Goal: Feedback & Contribution: Leave review/rating

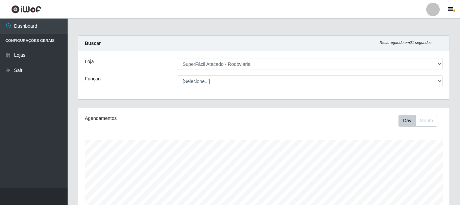
select select "400"
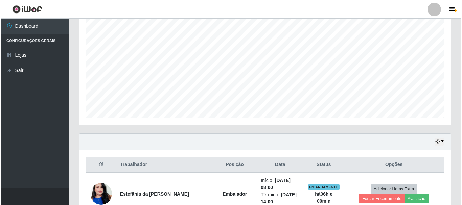
scroll to position [191, 0]
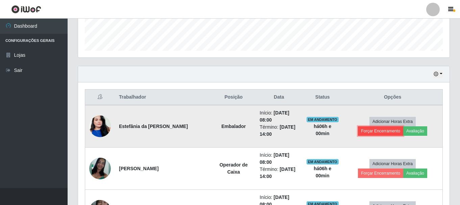
click at [395, 126] on button "Forçar Encerramento" at bounding box center [380, 130] width 45 height 9
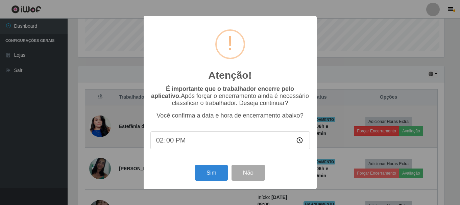
scroll to position [140, 368]
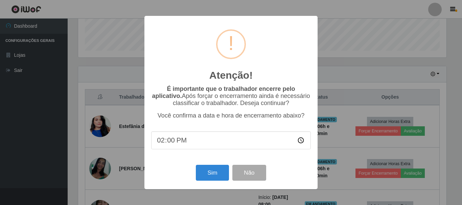
click at [402, 70] on div "Atenção! × É importante que o trabalhador encerre pelo aplicativo. Após forçar …" at bounding box center [231, 102] width 462 height 205
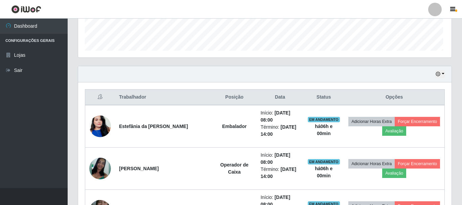
scroll to position [140, 372]
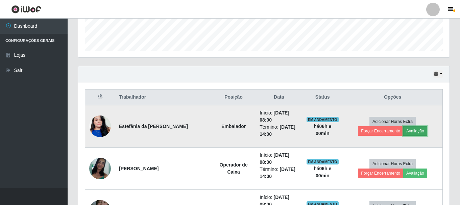
click at [403, 131] on button "Avaliação" at bounding box center [415, 130] width 24 height 9
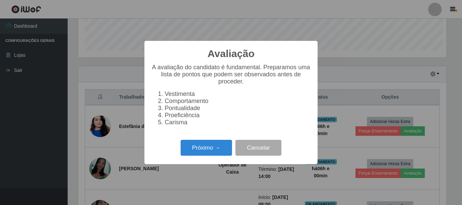
scroll to position [140, 368]
click at [214, 153] on button "Próximo →" at bounding box center [206, 148] width 51 height 16
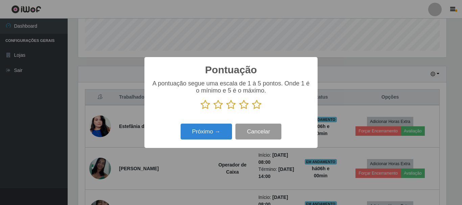
scroll to position [337957, 337729]
click at [256, 107] on icon at bounding box center [256, 105] width 9 height 10
click at [252, 110] on input "radio" at bounding box center [252, 110] width 0 height 0
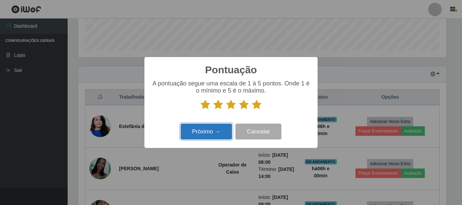
click at [217, 134] on button "Próximo →" at bounding box center [206, 132] width 51 height 16
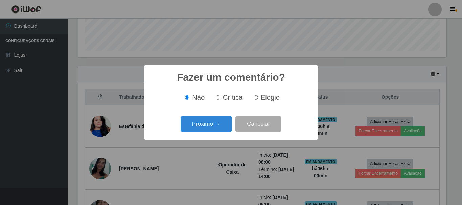
click at [255, 97] on input "Elogio" at bounding box center [256, 97] width 4 height 4
radio input "true"
click at [215, 126] on button "Próximo →" at bounding box center [206, 124] width 51 height 16
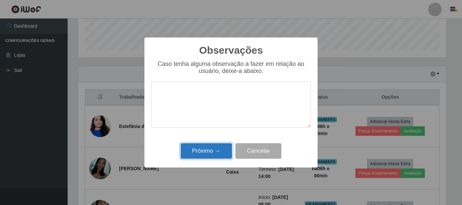
click at [210, 148] on button "Próximo →" at bounding box center [206, 151] width 51 height 16
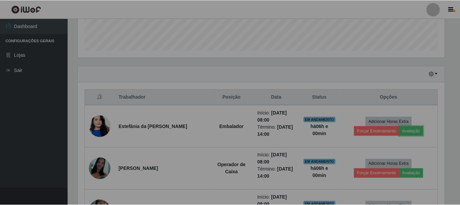
scroll to position [140, 372]
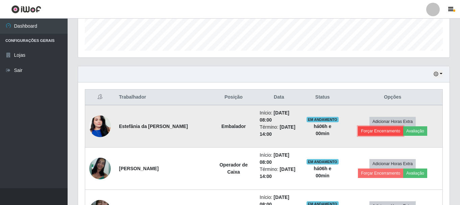
click at [403, 126] on button "Forçar Encerramento" at bounding box center [380, 130] width 45 height 9
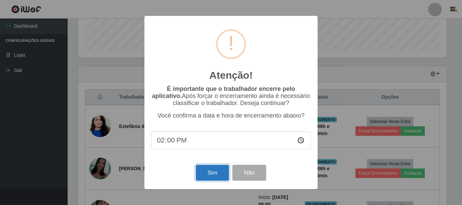
click at [208, 175] on button "Sim" at bounding box center [212, 173] width 33 height 16
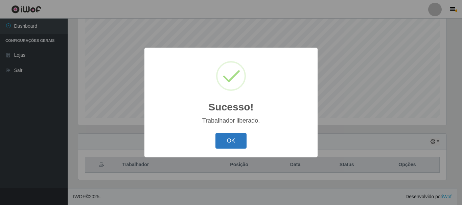
click at [237, 137] on button "OK" at bounding box center [230, 141] width 31 height 16
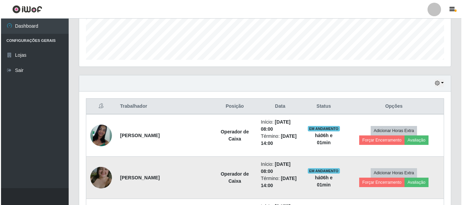
scroll to position [225, 0]
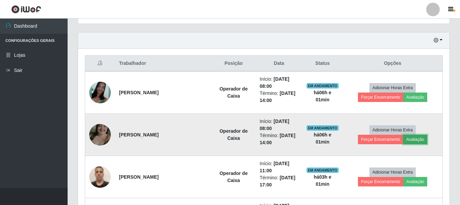
click at [403, 140] on button "Avaliação" at bounding box center [415, 139] width 24 height 9
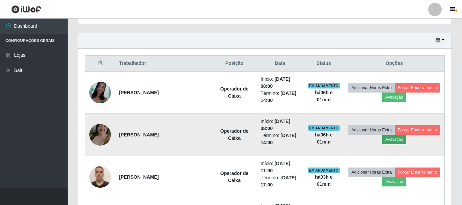
scroll to position [140, 368]
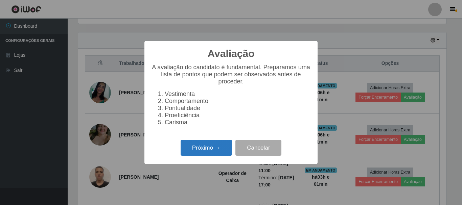
click at [203, 152] on button "Próximo →" at bounding box center [206, 148] width 51 height 16
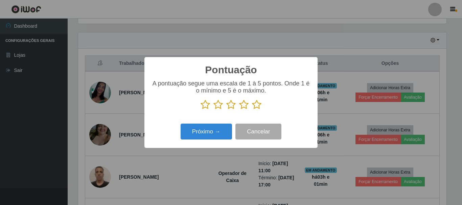
click at [259, 106] on icon at bounding box center [256, 105] width 9 height 10
click at [252, 110] on input "radio" at bounding box center [252, 110] width 0 height 0
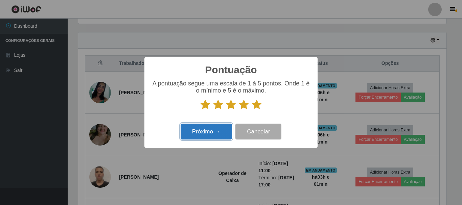
click at [215, 129] on button "Próximo →" at bounding box center [206, 132] width 51 height 16
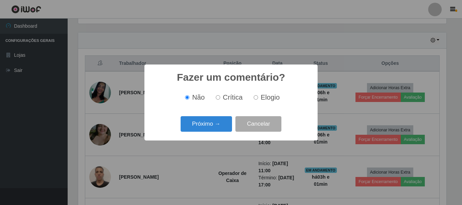
click at [254, 99] on input "Elogio" at bounding box center [256, 97] width 4 height 4
radio input "true"
click at [208, 126] on button "Próximo →" at bounding box center [206, 124] width 51 height 16
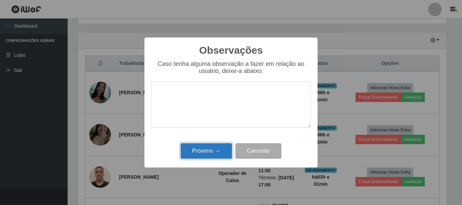
click at [202, 156] on button "Próximo →" at bounding box center [206, 151] width 51 height 16
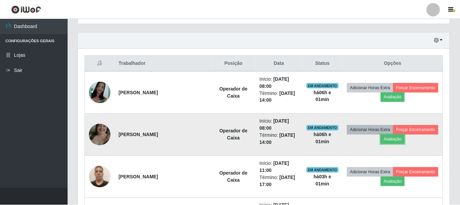
scroll to position [0, 0]
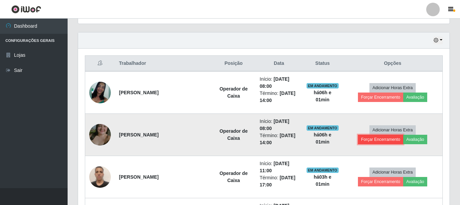
click at [403, 135] on button "Forçar Encerramento" at bounding box center [380, 139] width 45 height 9
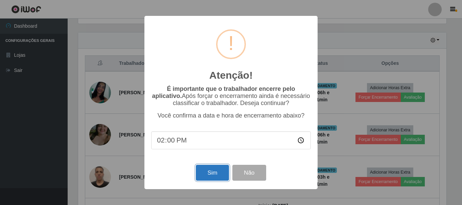
click at [218, 175] on button "Sim" at bounding box center [212, 173] width 33 height 16
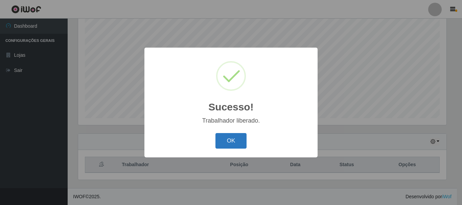
click at [230, 146] on button "OK" at bounding box center [230, 141] width 31 height 16
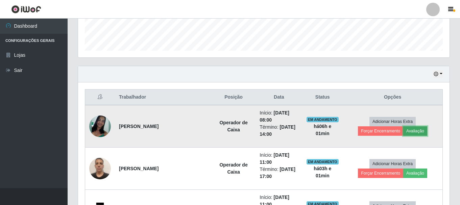
click at [403, 133] on button "Avaliação" at bounding box center [415, 130] width 24 height 9
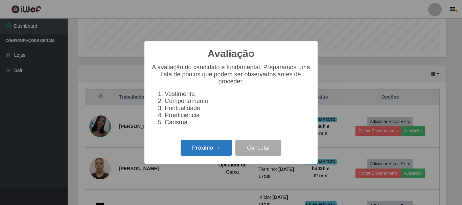
click at [221, 152] on button "Próximo →" at bounding box center [206, 148] width 51 height 16
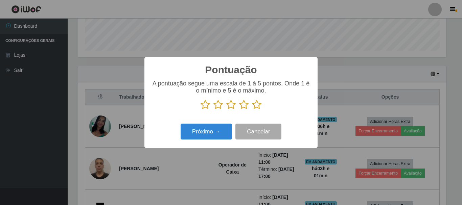
click at [257, 106] on icon at bounding box center [256, 105] width 9 height 10
click at [252, 110] on input "radio" at bounding box center [252, 110] width 0 height 0
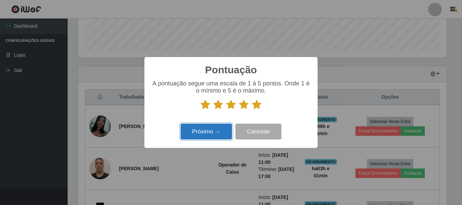
click at [216, 134] on button "Próximo →" at bounding box center [206, 132] width 51 height 16
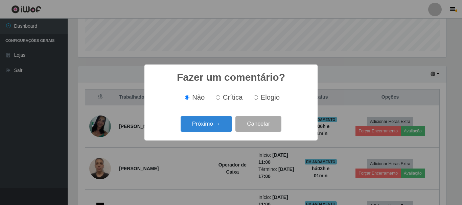
drag, startPoint x: 256, startPoint y: 98, endPoint x: 251, endPoint y: 101, distance: 5.8
click at [256, 97] on input "Elogio" at bounding box center [256, 97] width 4 height 4
radio input "true"
click at [220, 122] on button "Próximo →" at bounding box center [206, 124] width 51 height 16
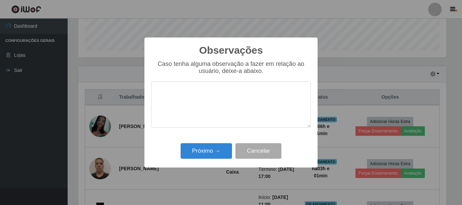
click at [210, 144] on div "Próximo → Cancelar" at bounding box center [231, 150] width 160 height 19
click at [210, 147] on button "Próximo →" at bounding box center [206, 151] width 51 height 16
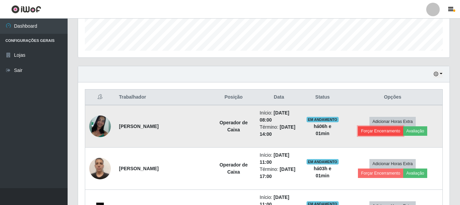
click at [403, 126] on button "Forçar Encerramento" at bounding box center [380, 130] width 45 height 9
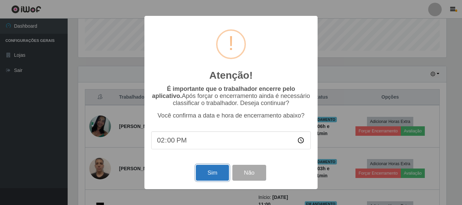
click at [215, 175] on button "Sim" at bounding box center [212, 173] width 33 height 16
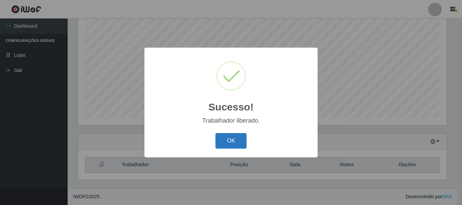
click at [234, 143] on button "OK" at bounding box center [230, 141] width 31 height 16
